Goal: Task Accomplishment & Management: Use online tool/utility

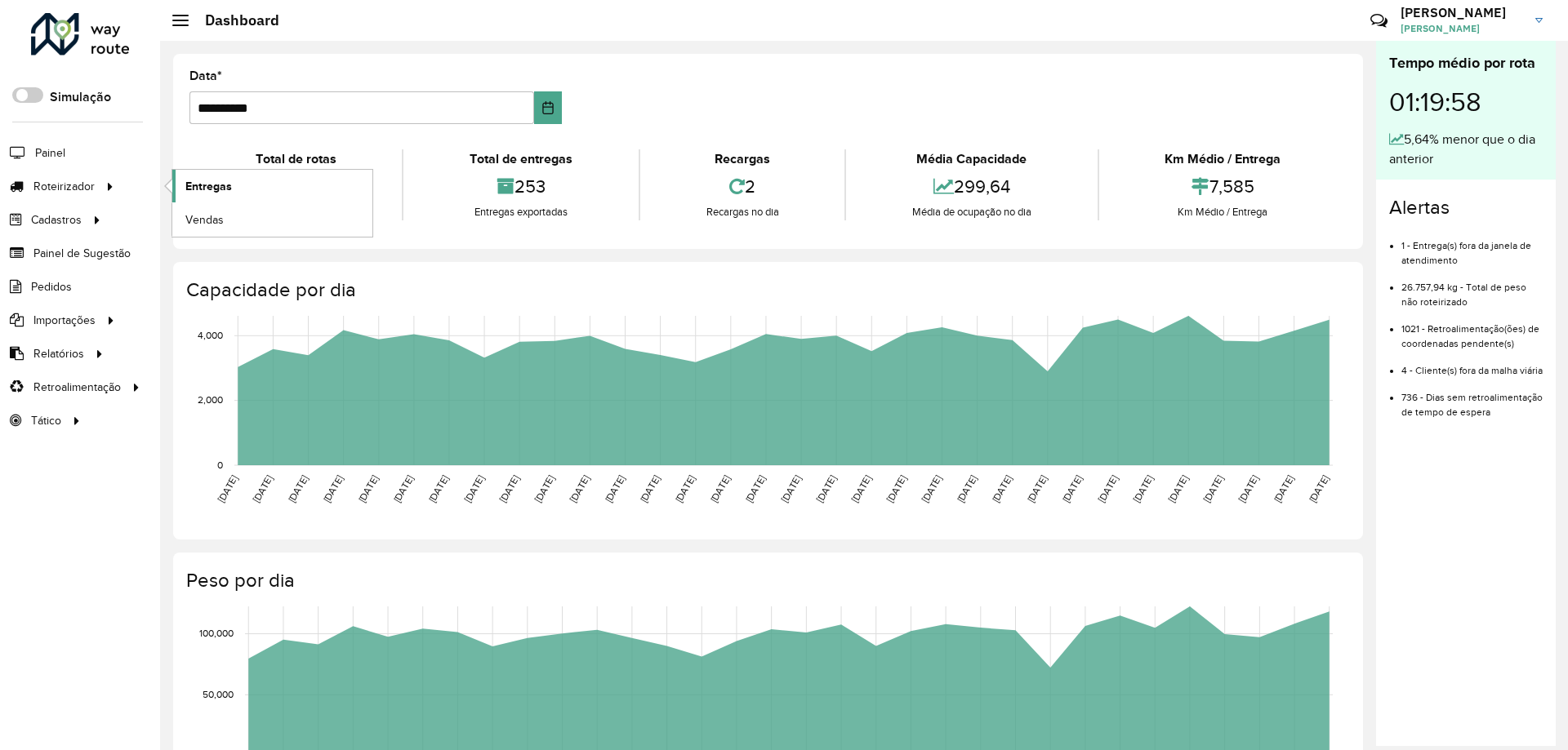
click at [191, 192] on span "Entregas" at bounding box center [209, 186] width 46 height 17
click at [110, 181] on icon at bounding box center [110, 185] width 14 height 25
click at [234, 186] on link "Entregas" at bounding box center [272, 185] width 200 height 32
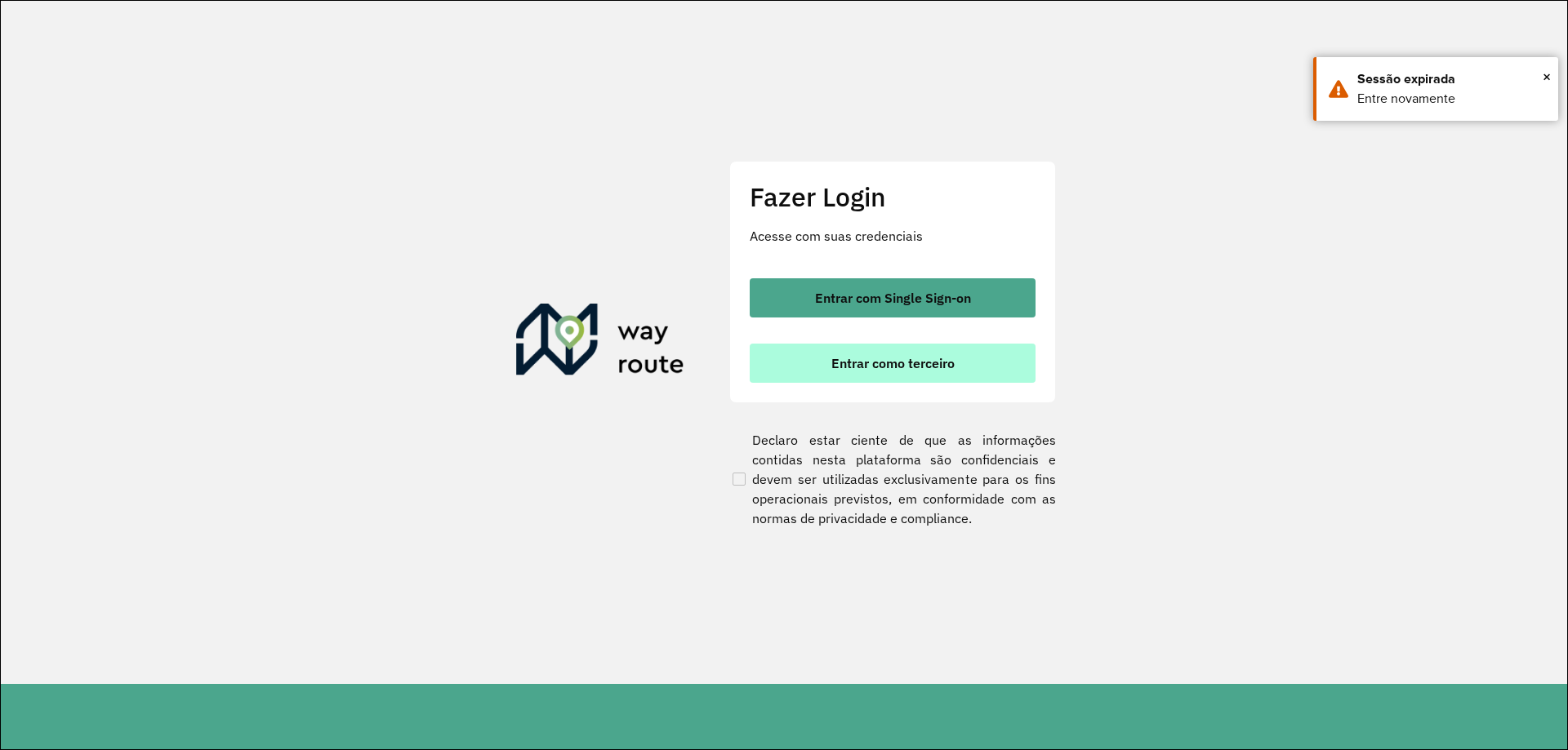
click at [794, 351] on button "Entrar como terceiro" at bounding box center [892, 363] width 286 height 39
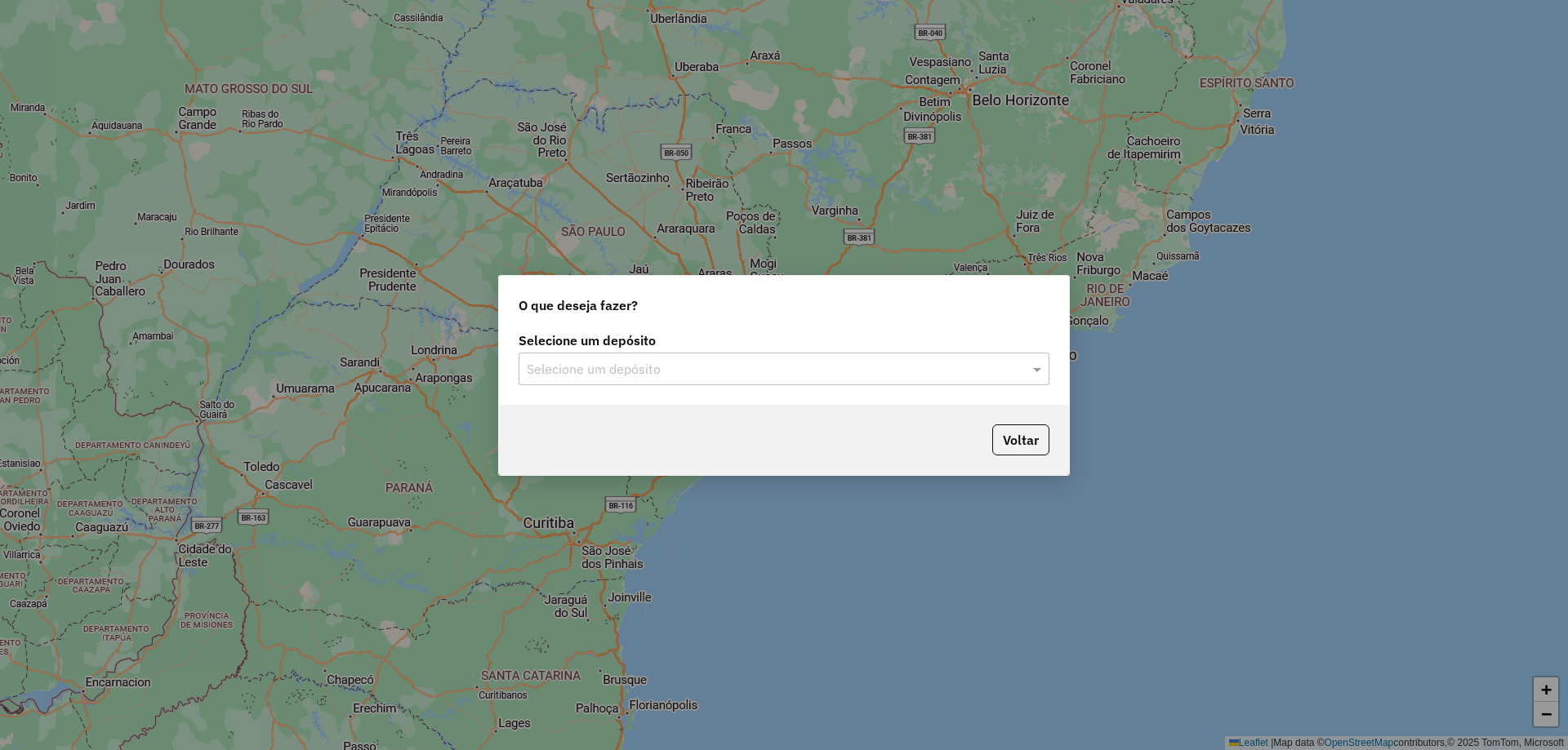
click at [803, 367] on input "text" at bounding box center [768, 370] width 482 height 20
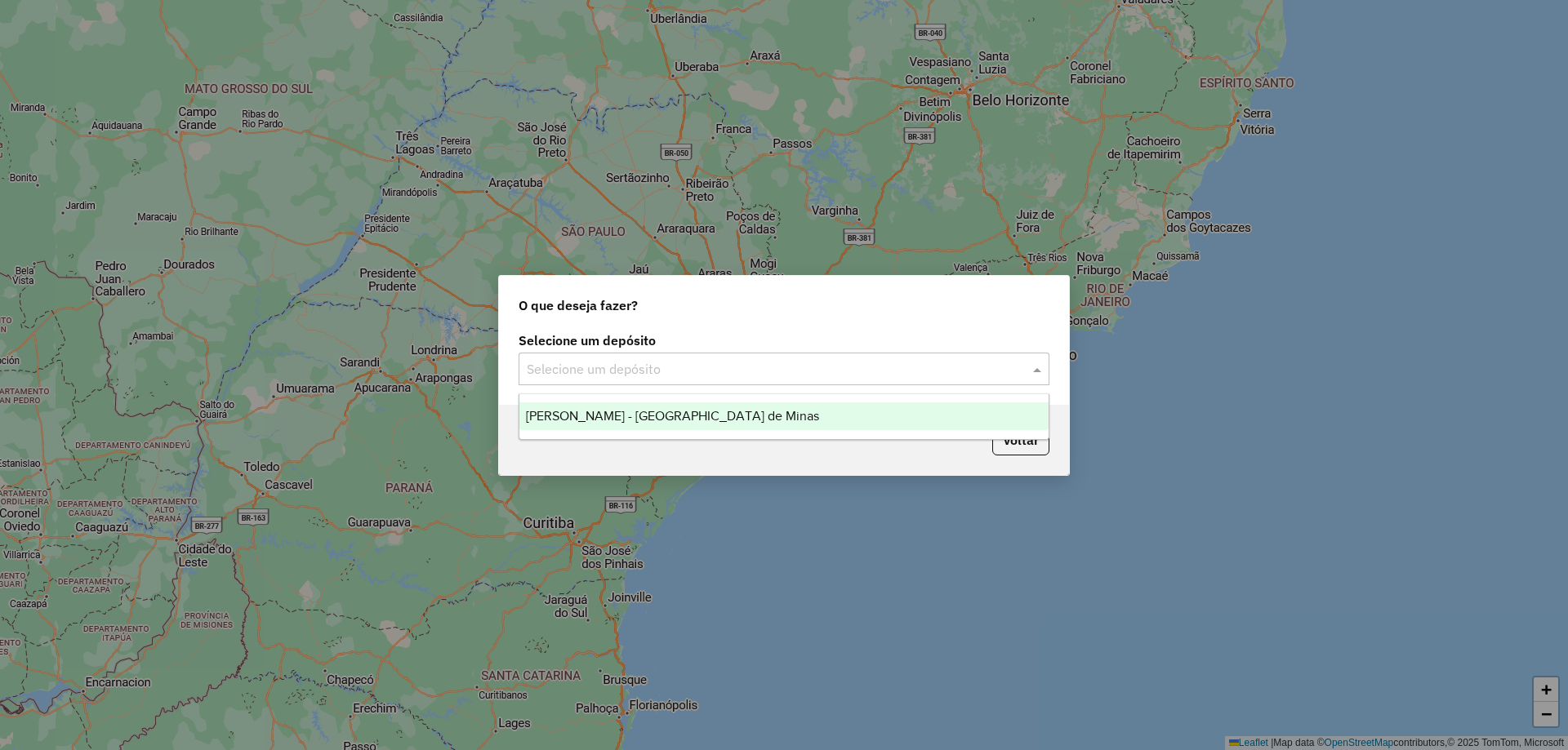
click at [768, 404] on div "Cervantes - [GEOGRAPHIC_DATA] de Minas" at bounding box center [784, 416] width 529 height 28
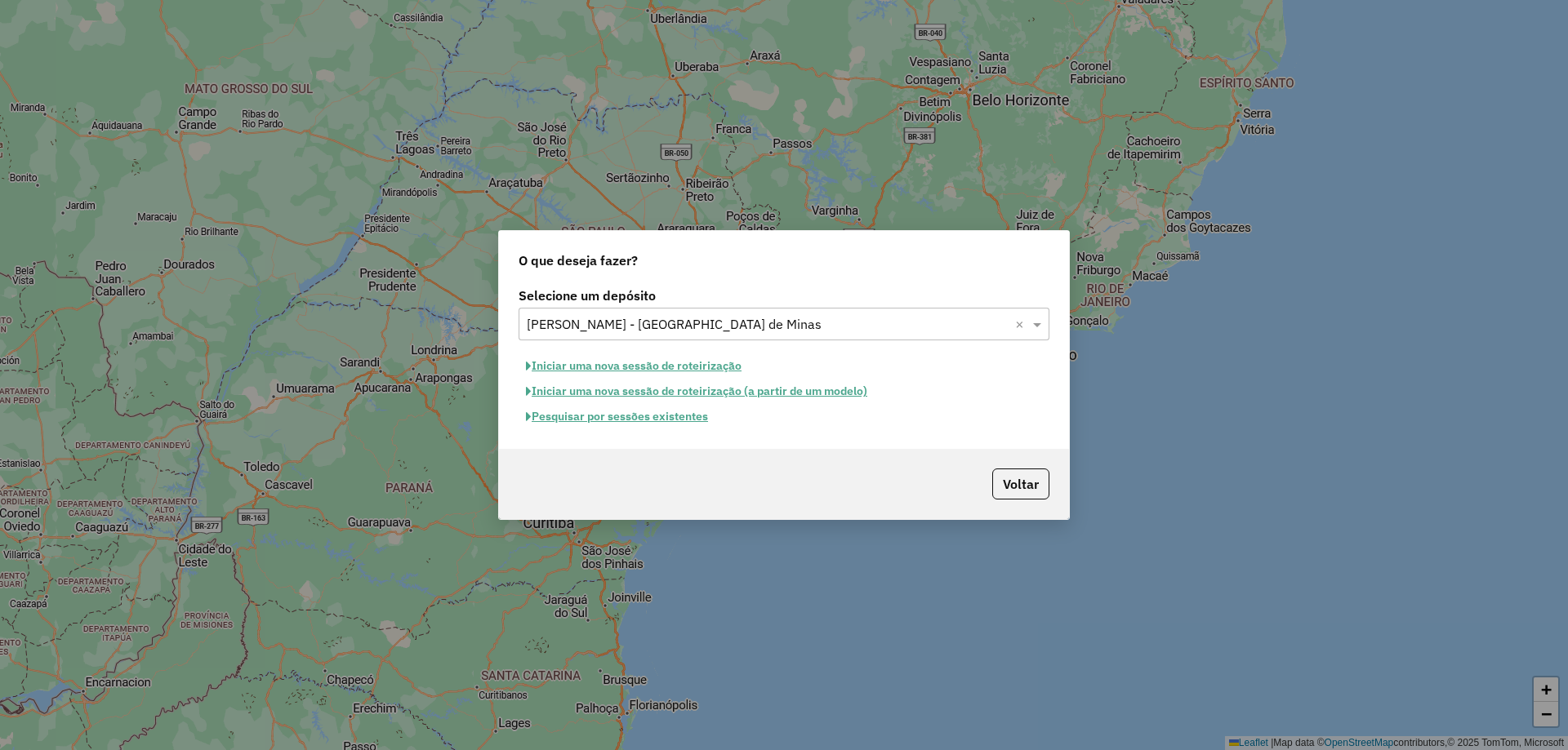
click at [676, 420] on button "Pesquisar por sessões existentes" at bounding box center [617, 416] width 197 height 26
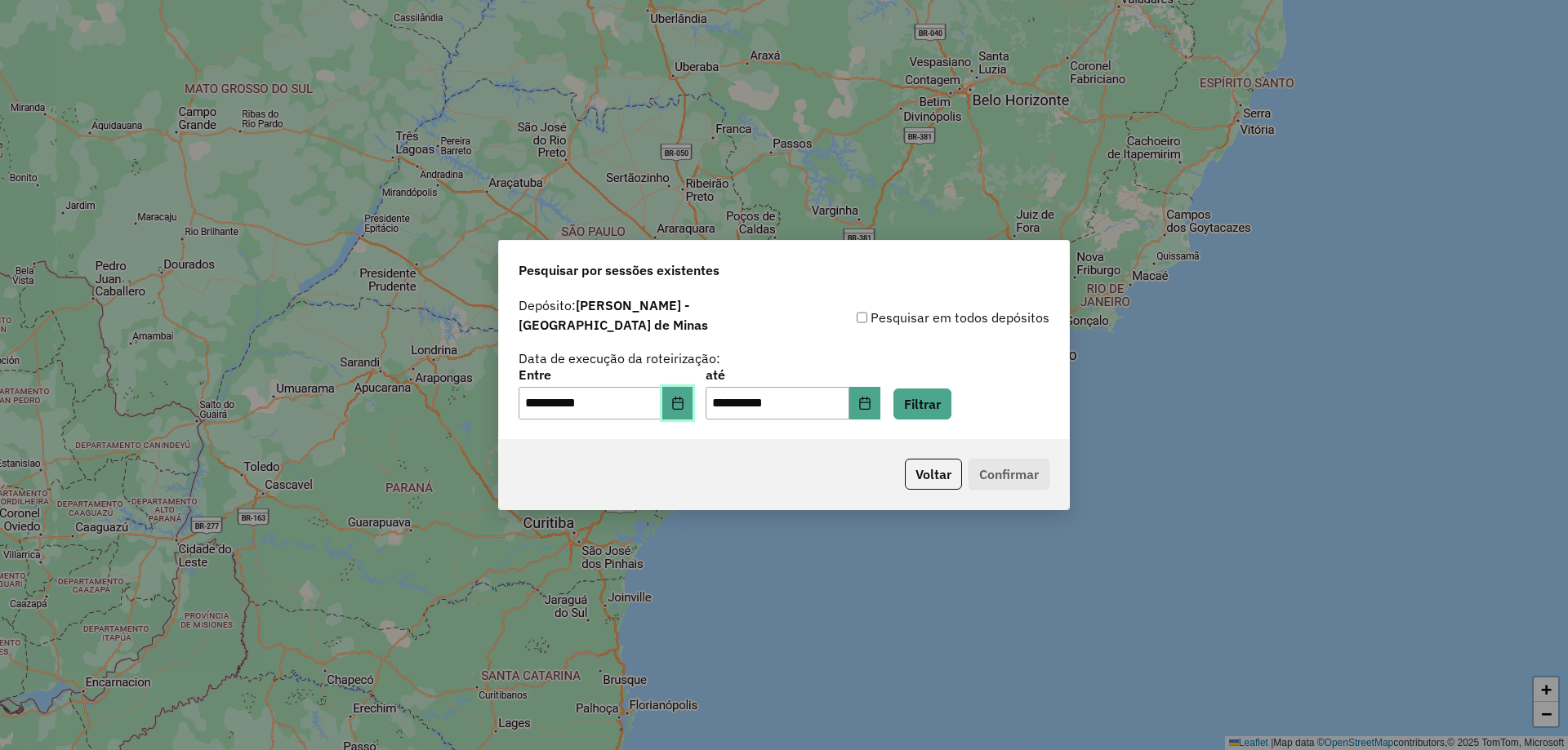
click at [683, 397] on icon "Choose Date" at bounding box center [677, 403] width 11 height 13
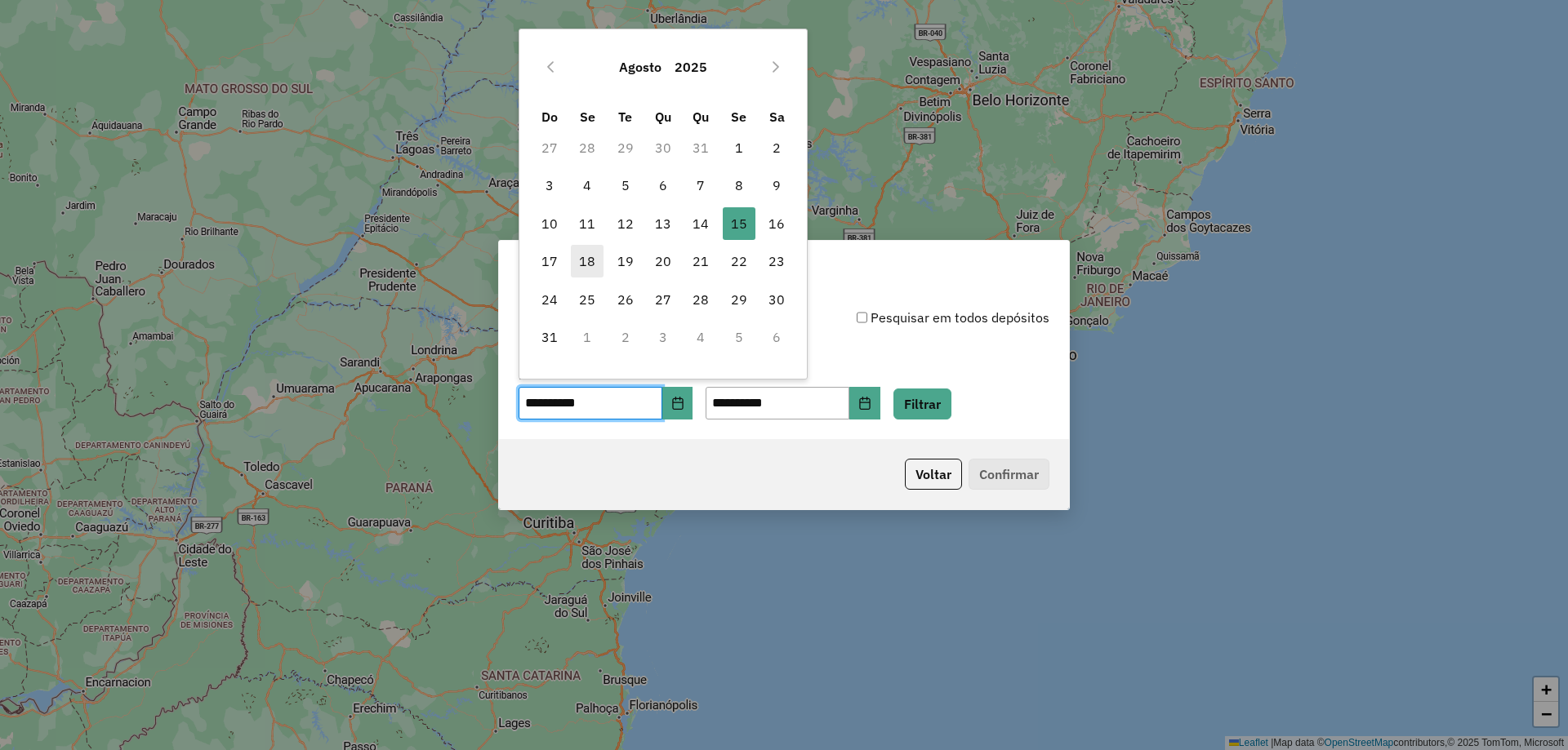
click at [599, 258] on span "18" at bounding box center [586, 261] width 32 height 32
type input "**********"
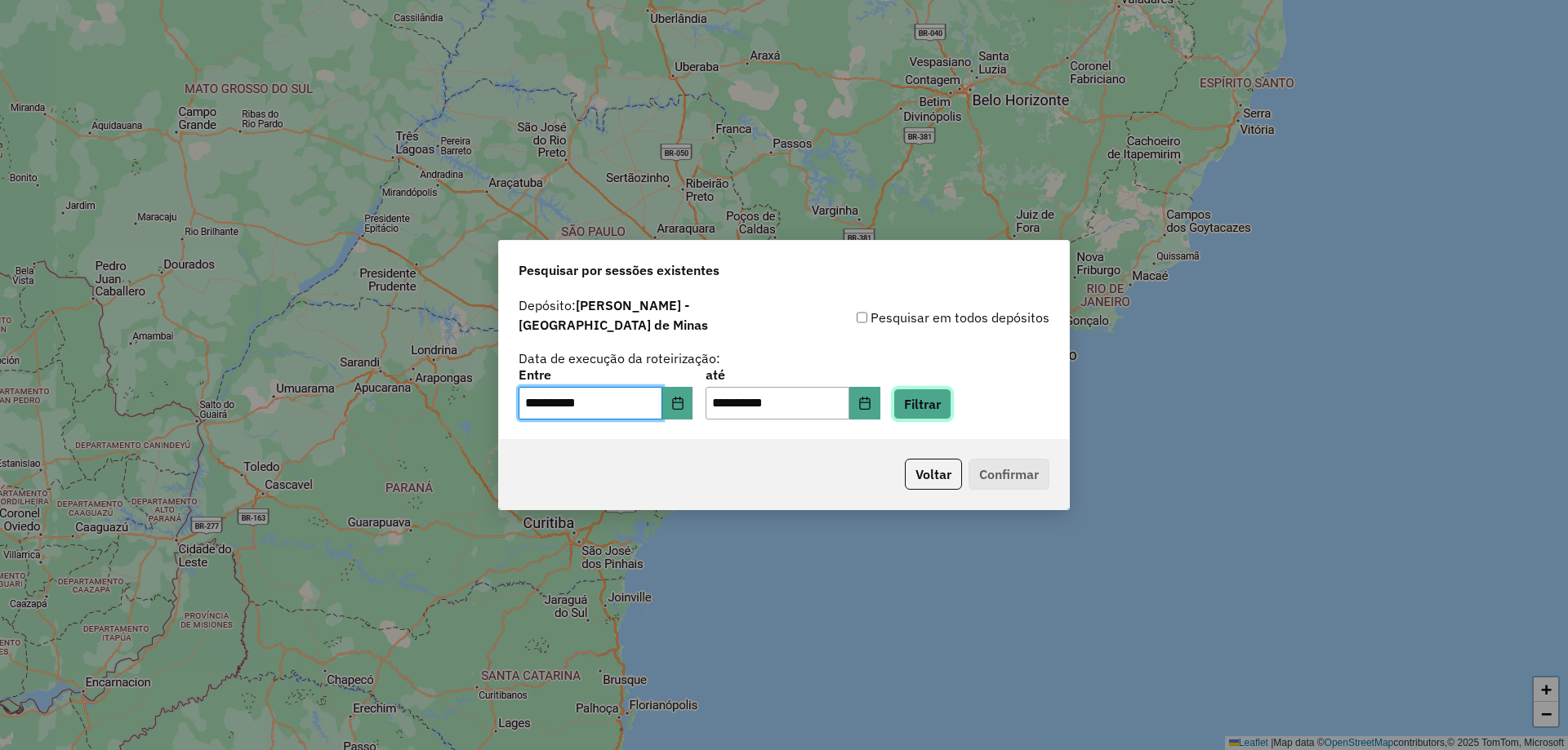
click at [951, 399] on button "Filtrar" at bounding box center [922, 403] width 58 height 31
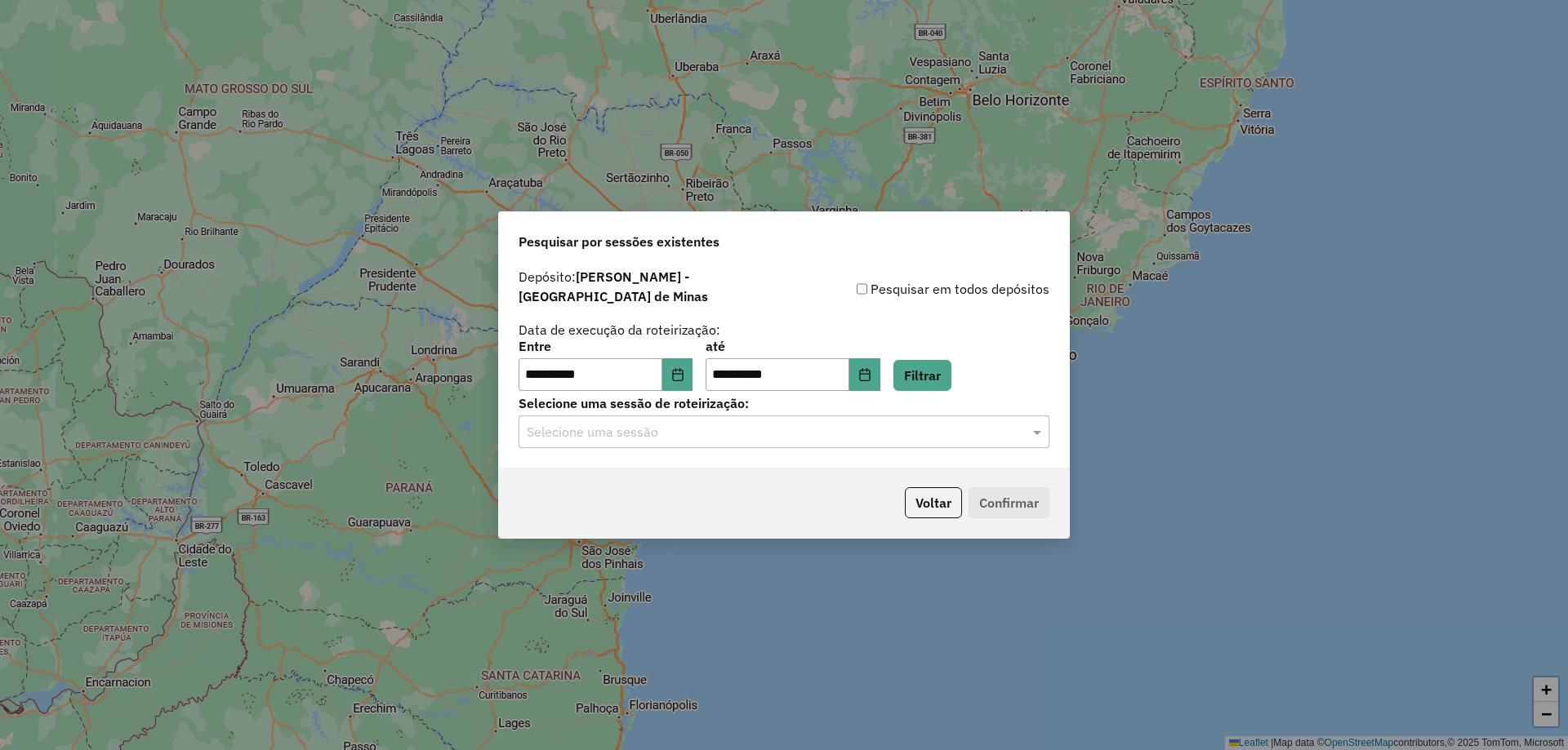
click at [705, 427] on input "text" at bounding box center [768, 433] width 482 height 20
click at [682, 483] on div "979681 - 18/08/2025 17:56" at bounding box center [784, 471] width 529 height 28
click at [1041, 497] on button "Confirmar" at bounding box center [1009, 502] width 81 height 31
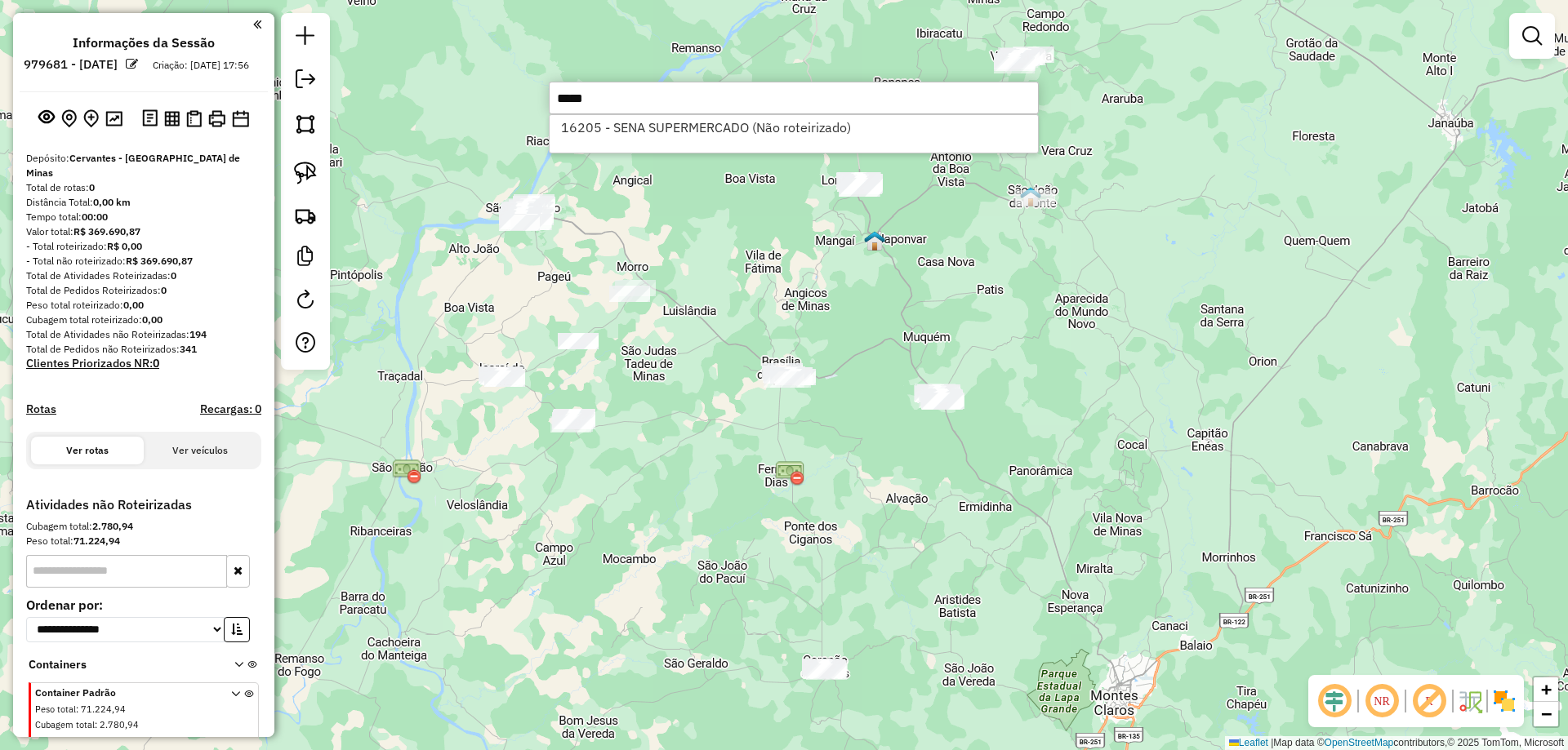
type input "*****"
click at [871, 426] on div "Janela de atendimento Grade de atendimento Capacidade Transportadoras Veículos …" at bounding box center [784, 375] width 1568 height 750
